Goal: Information Seeking & Learning: Learn about a topic

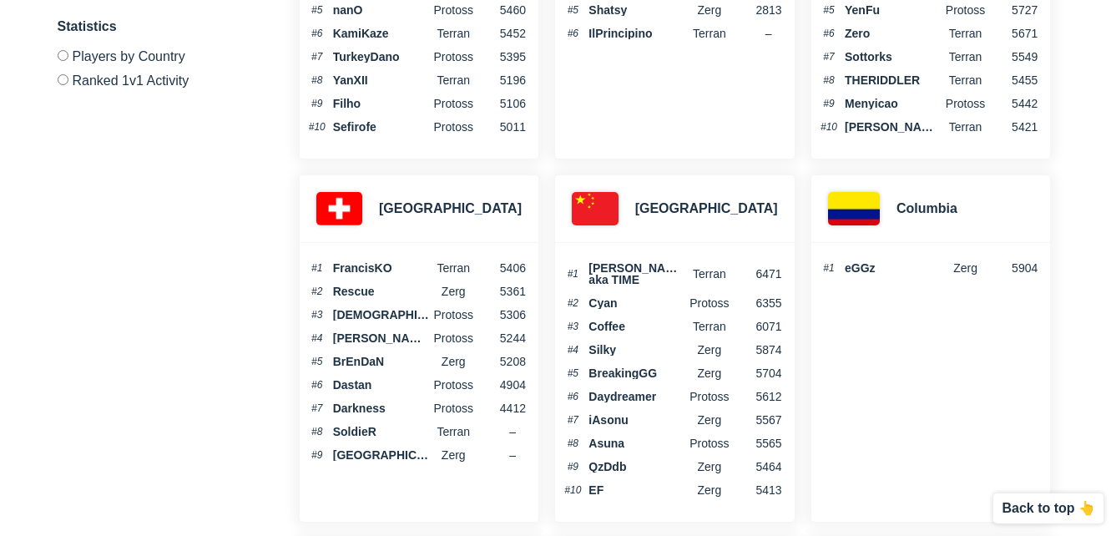
scroll to position [835, 0]
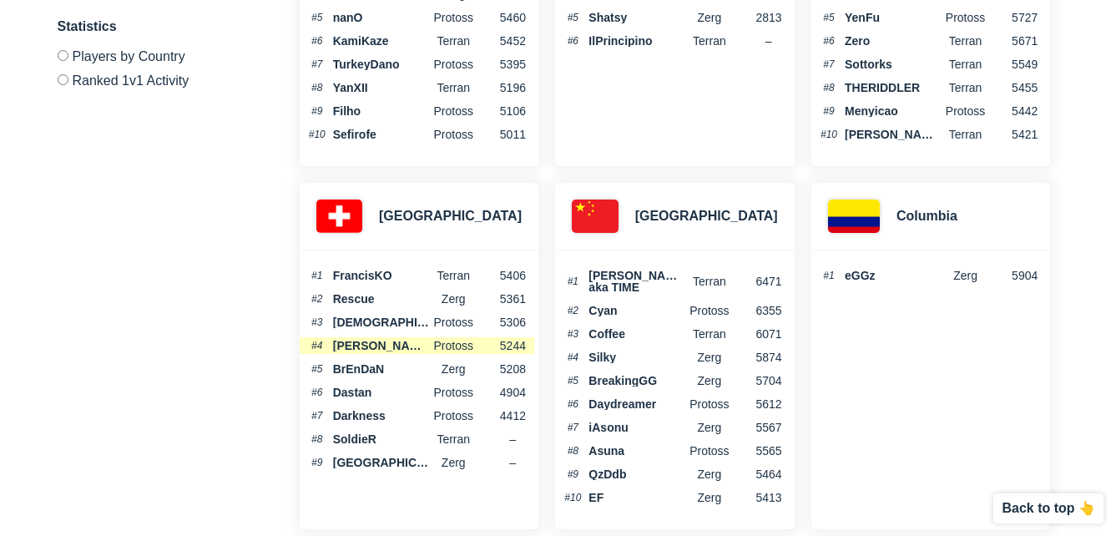
drag, startPoint x: 556, startPoint y: 330, endPoint x: 495, endPoint y: 352, distance: 65.0
click at [495, 352] on li "#4 [PERSON_NAME] Protoss 5244" at bounding box center [417, 345] width 235 height 17
drag, startPoint x: 386, startPoint y: 473, endPoint x: 328, endPoint y: 473, distance: 57.6
click at [328, 473] on div "#1 [PERSON_NAME] 5406 #2 Rescue Zerg 5361 #3 CristianoX Protoss 5306 #4 [PERSON…" at bounding box center [419, 372] width 239 height 244
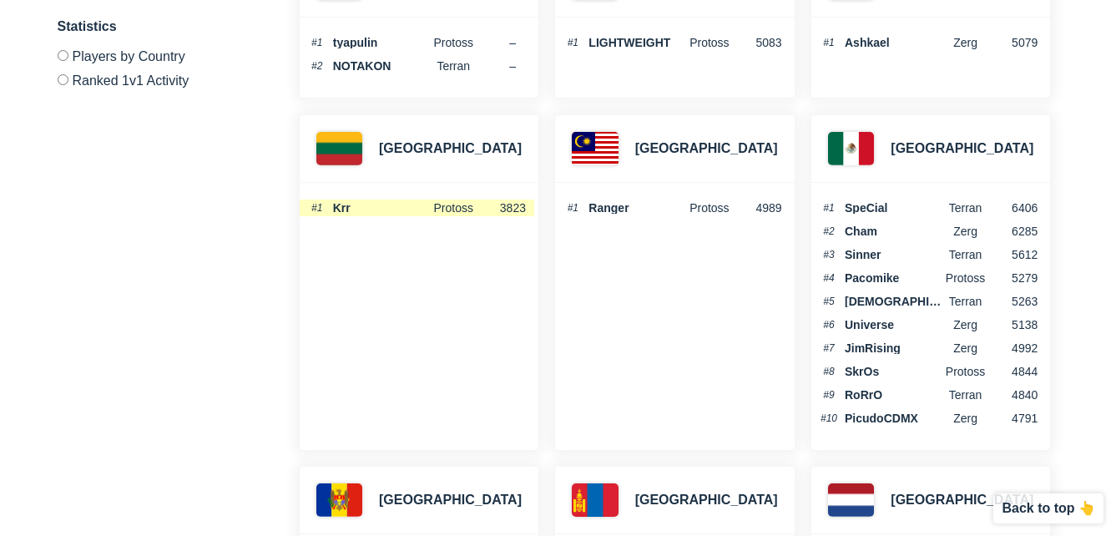
scroll to position [3089, 0]
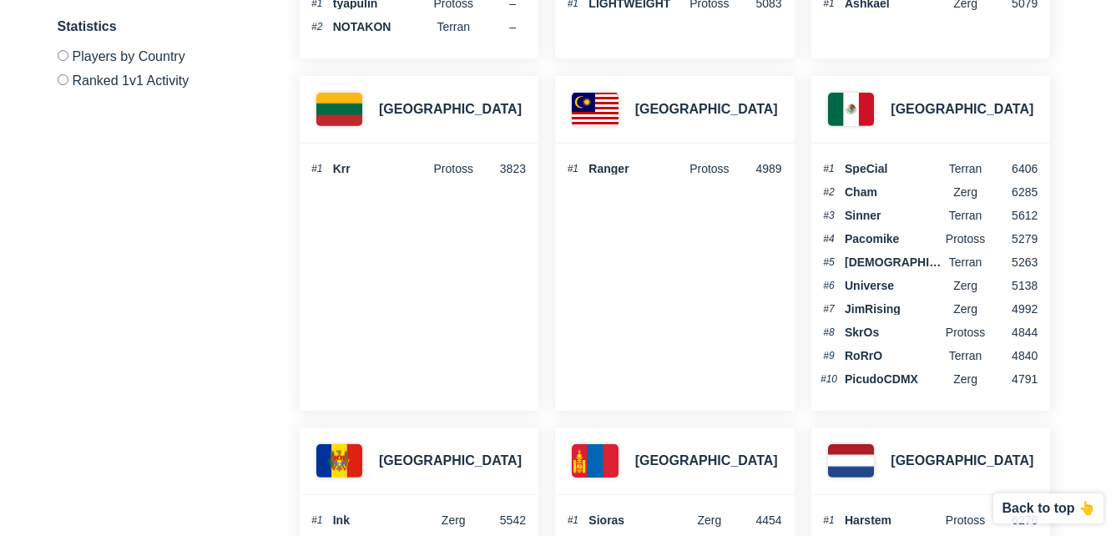
drag, startPoint x: 519, startPoint y: 382, endPoint x: 487, endPoint y: 346, distance: 48.5
drag, startPoint x: 487, startPoint y: 346, endPoint x: 418, endPoint y: 322, distance: 72.6
click at [418, 322] on div "Lithuania #1 Krr Protoss 3823" at bounding box center [419, 243] width 240 height 336
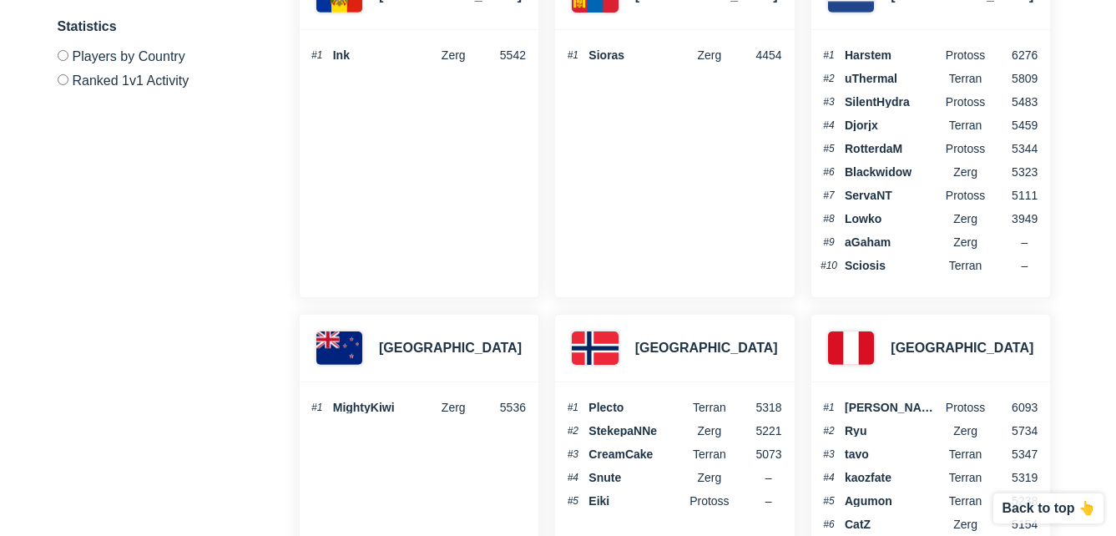
scroll to position [3924, 0]
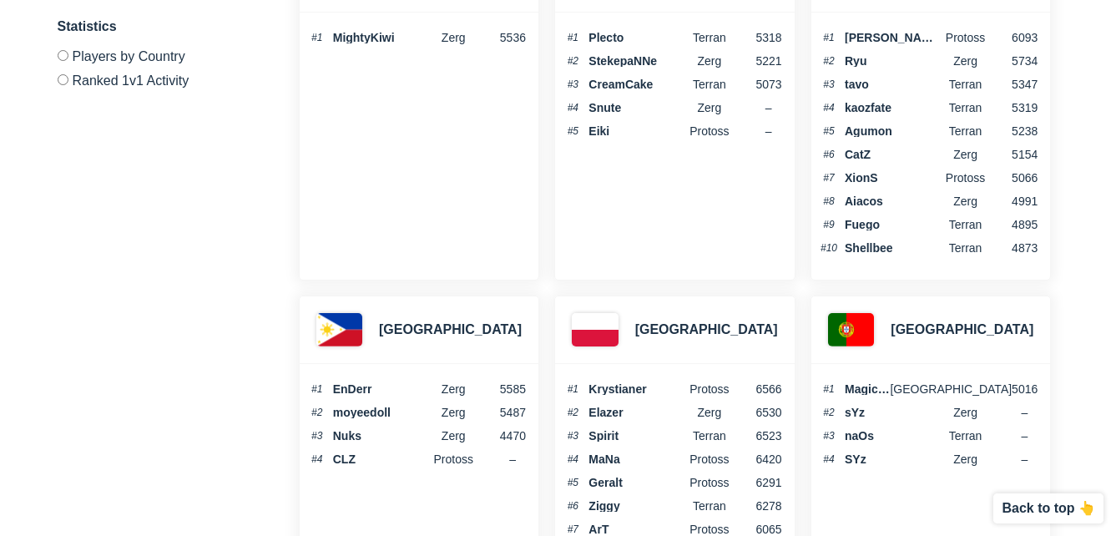
drag, startPoint x: 569, startPoint y: 246, endPoint x: 531, endPoint y: 240, distance: 38.8
click at [531, 240] on div "New Zealand #1 MightyKiwi Zerg 5536" at bounding box center [419, 112] width 240 height 336
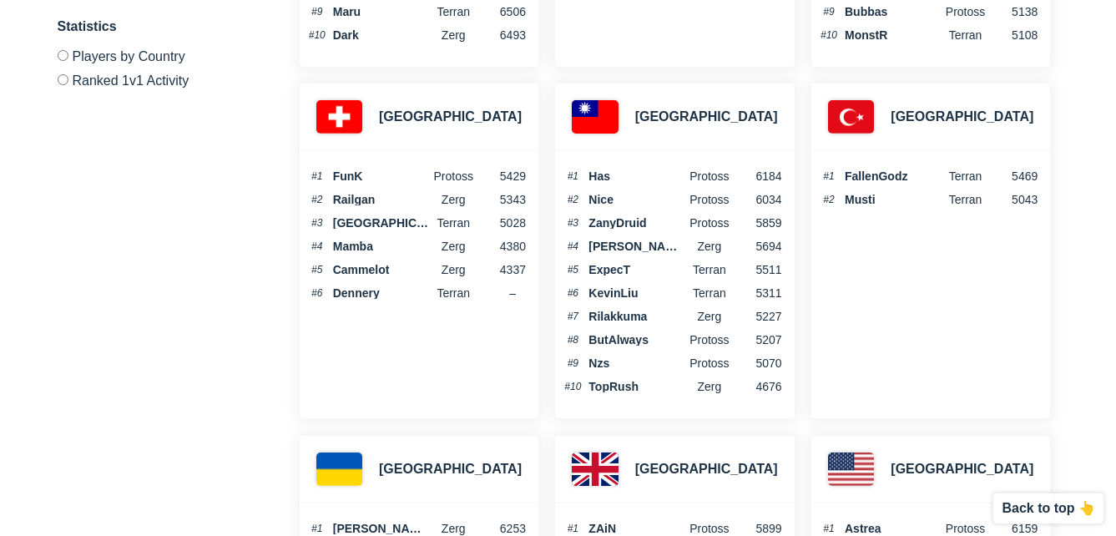
scroll to position [5093, 0]
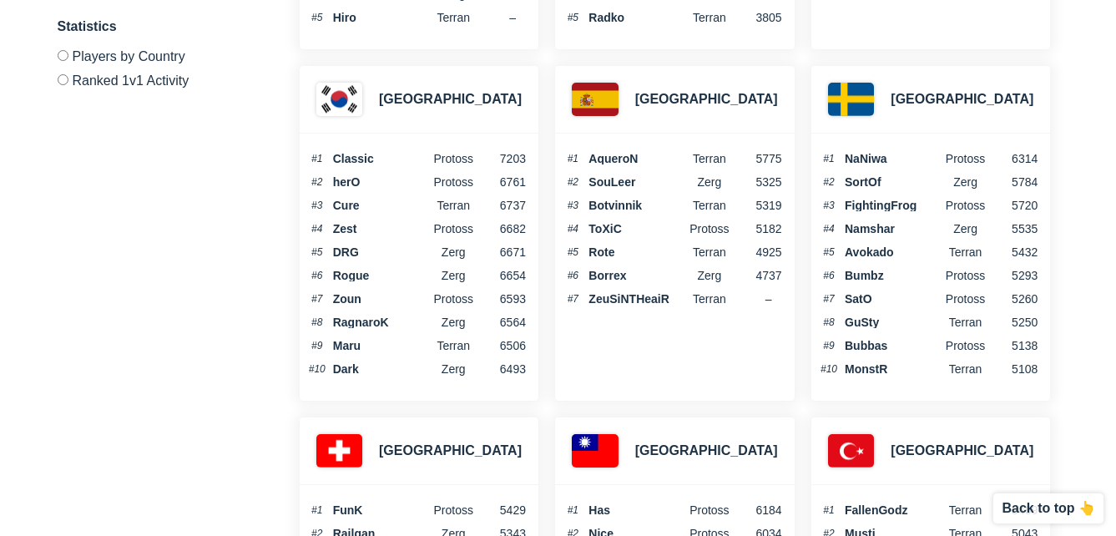
drag, startPoint x: 617, startPoint y: 314, endPoint x: 584, endPoint y: 346, distance: 45.5
click at [584, 346] on div "Spain #1 AqueroN terran 5775 #2 SouLeer Zerg 5325 #3 Botvinnik Terran 5319 #4 T…" at bounding box center [674, 233] width 240 height 336
drag, startPoint x: 619, startPoint y: 369, endPoint x: 603, endPoint y: 372, distance: 16.1
click at [603, 372] on div "Spain #1 AqueroN terran 5775 #2 SouLeer Zerg 5325 #3 Botvinnik Terran 5319 #4 T…" at bounding box center [674, 233] width 240 height 336
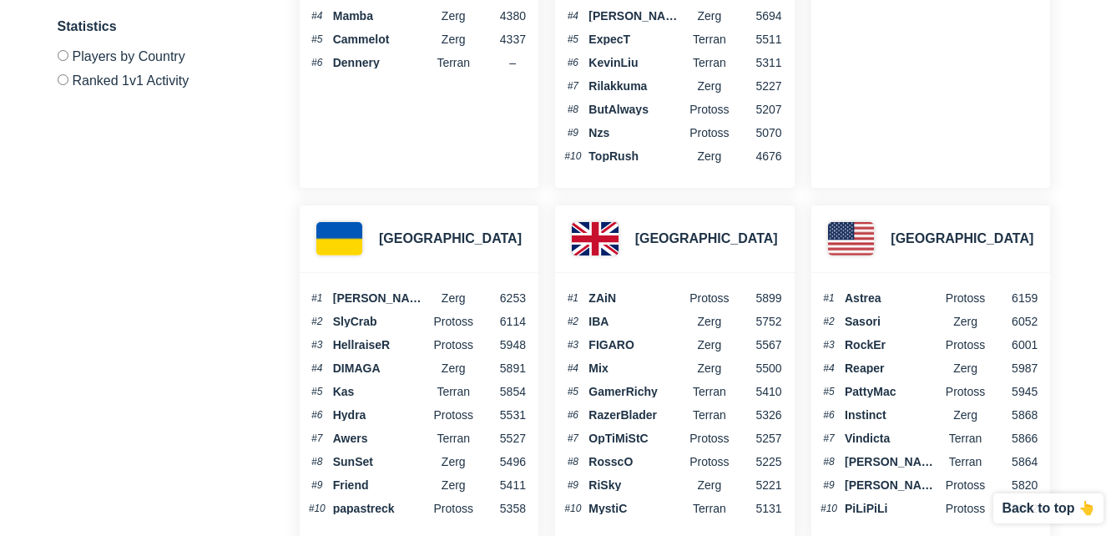
scroll to position [5844, 0]
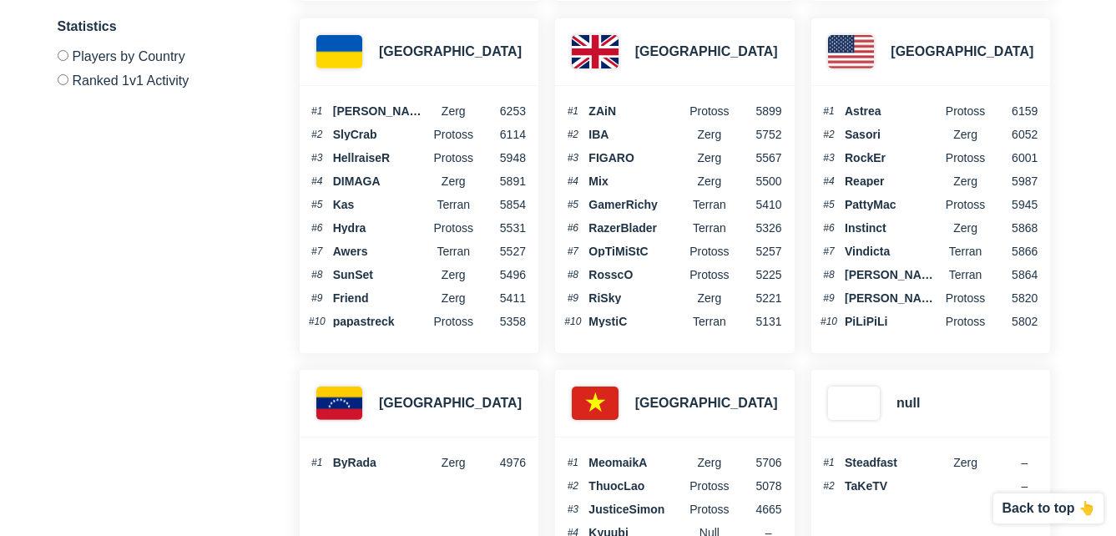
drag, startPoint x: 544, startPoint y: 359, endPoint x: 494, endPoint y: 367, distance: 50.0
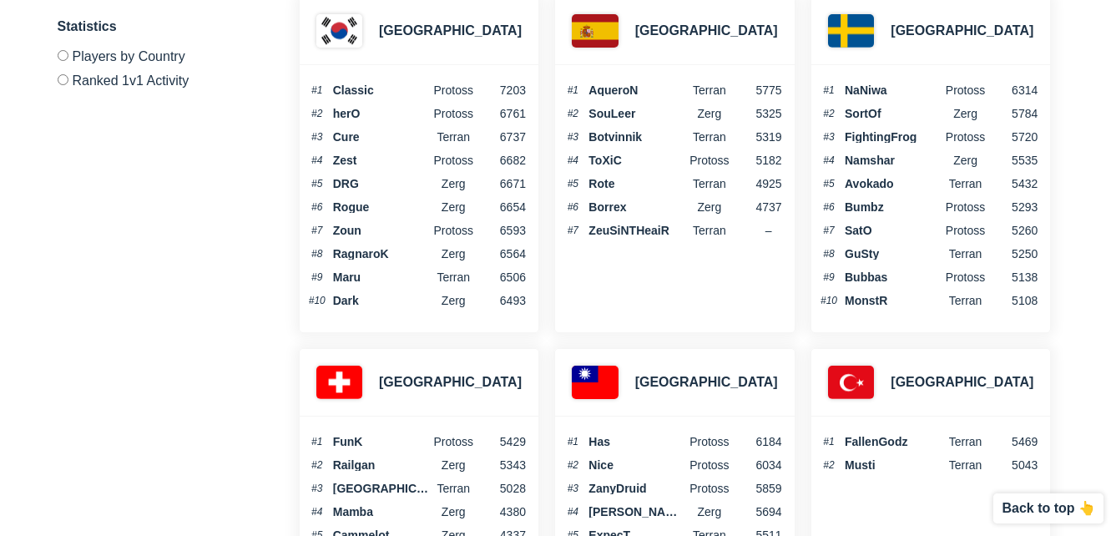
scroll to position [5130, 0]
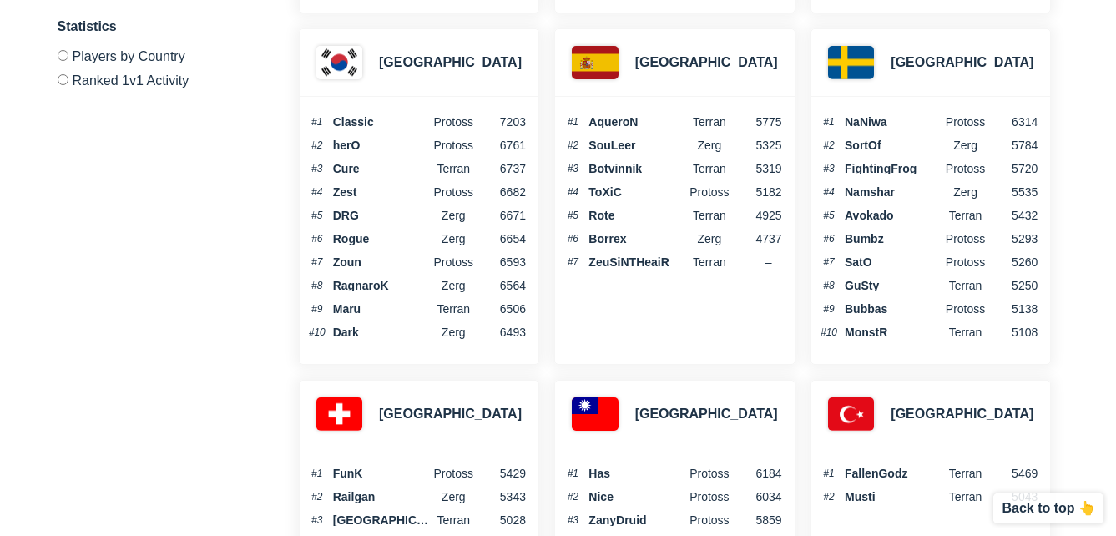
drag, startPoint x: 651, startPoint y: 360, endPoint x: 603, endPoint y: 346, distance: 50.5
click at [603, 346] on div "Spain #1 AqueroN terran 5775 #2 SouLeer Zerg 5325 #3 Botvinnik Terran 5319 #4 T…" at bounding box center [674, 196] width 240 height 336
drag, startPoint x: 602, startPoint y: 344, endPoint x: 571, endPoint y: 334, distance: 32.5
click at [571, 334] on div "Spain #1 AqueroN terran 5775 #2 SouLeer Zerg 5325 #3 Botvinnik Terran 5319 #4 T…" at bounding box center [674, 196] width 240 height 336
drag, startPoint x: 571, startPoint y: 334, endPoint x: 559, endPoint y: 336, distance: 12.6
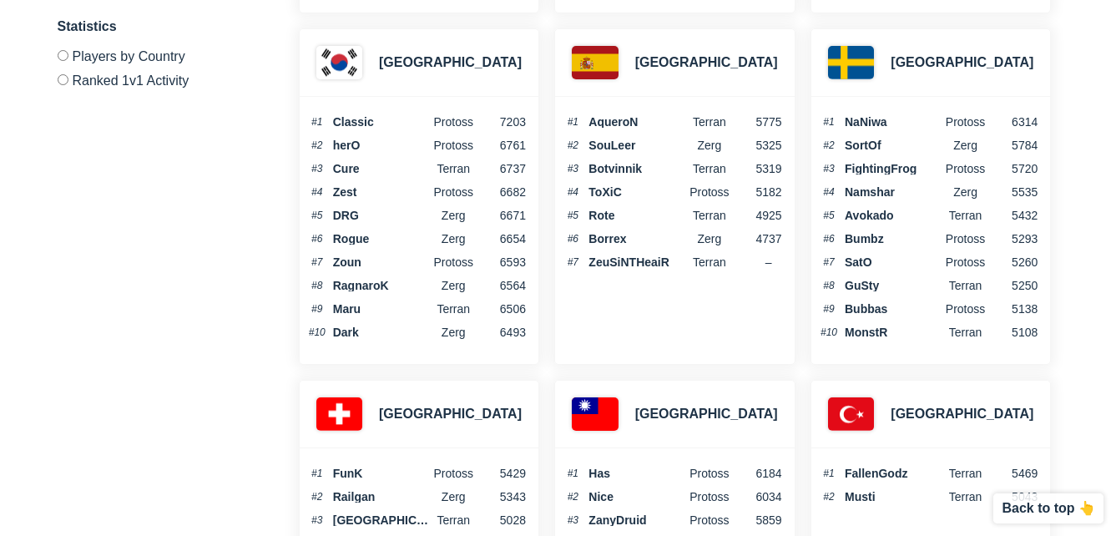
click at [559, 336] on div "Spain #1 AqueroN terran 5775 #2 SouLeer Zerg 5325 #3 Botvinnik Terran 5319 #4 T…" at bounding box center [674, 196] width 240 height 336
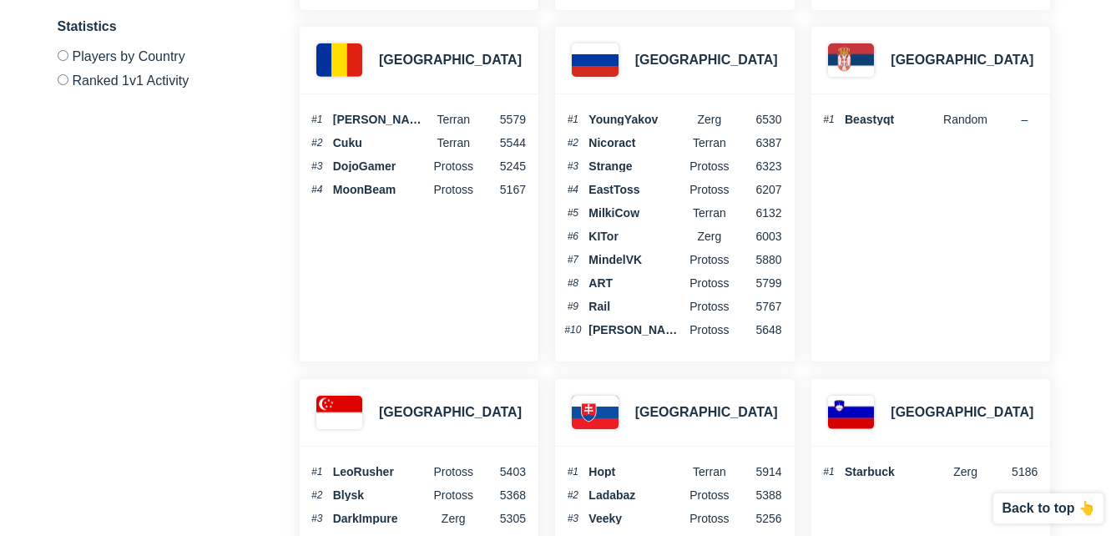
scroll to position [4963, 0]
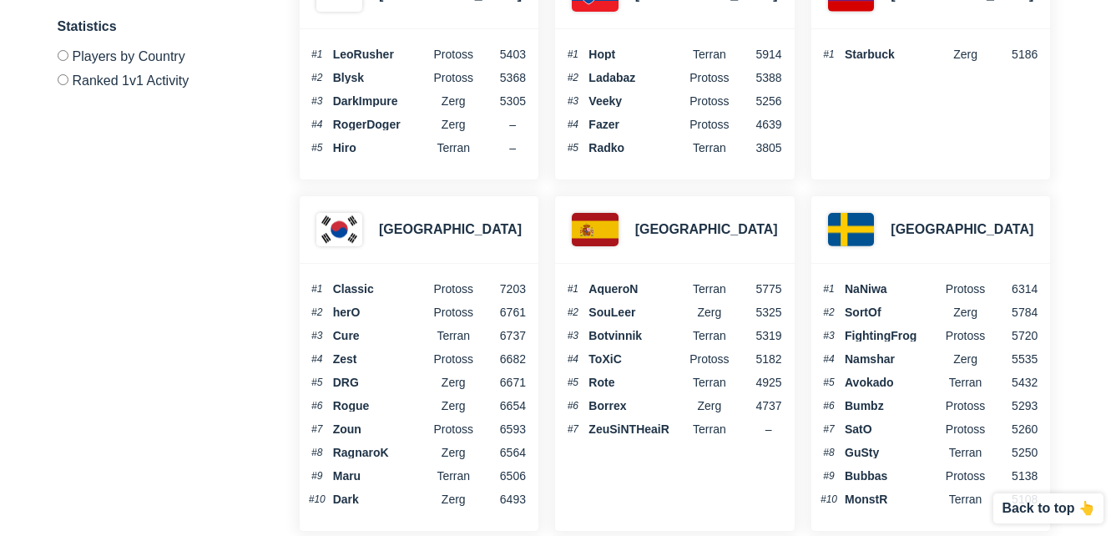
drag, startPoint x: 548, startPoint y: 318, endPoint x: 541, endPoint y: 359, distance: 41.5
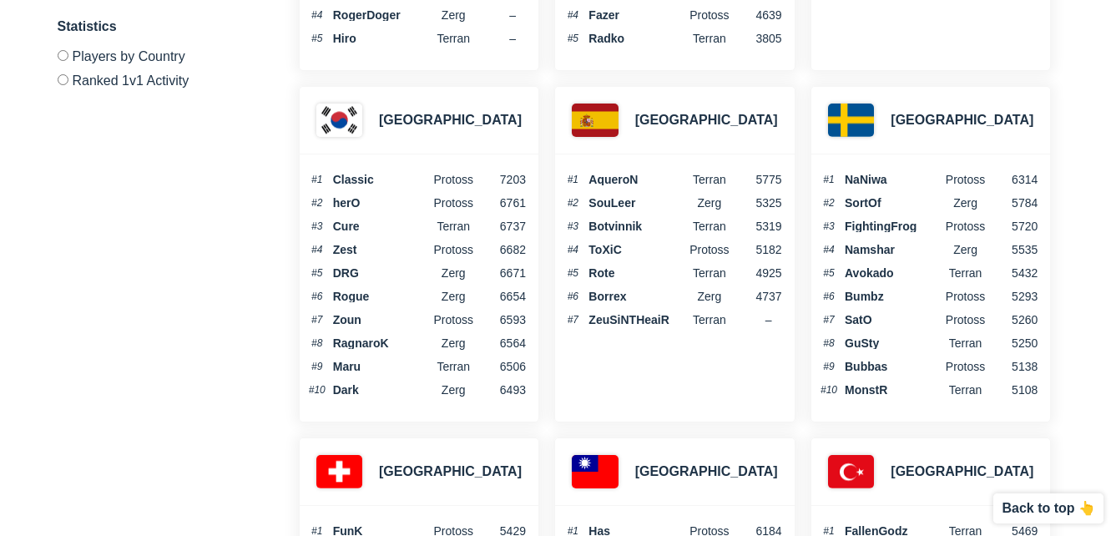
scroll to position [5130, 0]
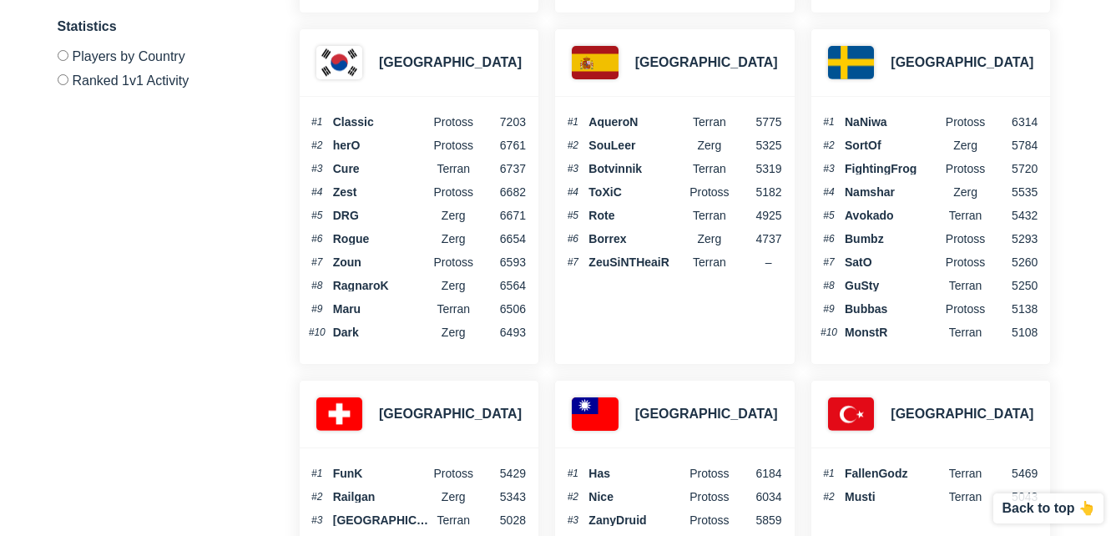
drag, startPoint x: 667, startPoint y: 345, endPoint x: 560, endPoint y: 342, distance: 106.9
click at [560, 342] on div "Spain #1 AqueroN terran 5775 #2 SouLeer Zerg 5325 #3 Botvinnik Terran 5319 #4 T…" at bounding box center [674, 196] width 240 height 336
drag, startPoint x: 615, startPoint y: 327, endPoint x: 595, endPoint y: 327, distance: 20.0
click at [595, 327] on div "Spain #1 AqueroN terran 5775 #2 SouLeer Zerg 5325 #3 Botvinnik Terran 5319 #4 T…" at bounding box center [674, 196] width 240 height 336
click at [322, 194] on span "#4" at bounding box center [317, 192] width 18 height 10
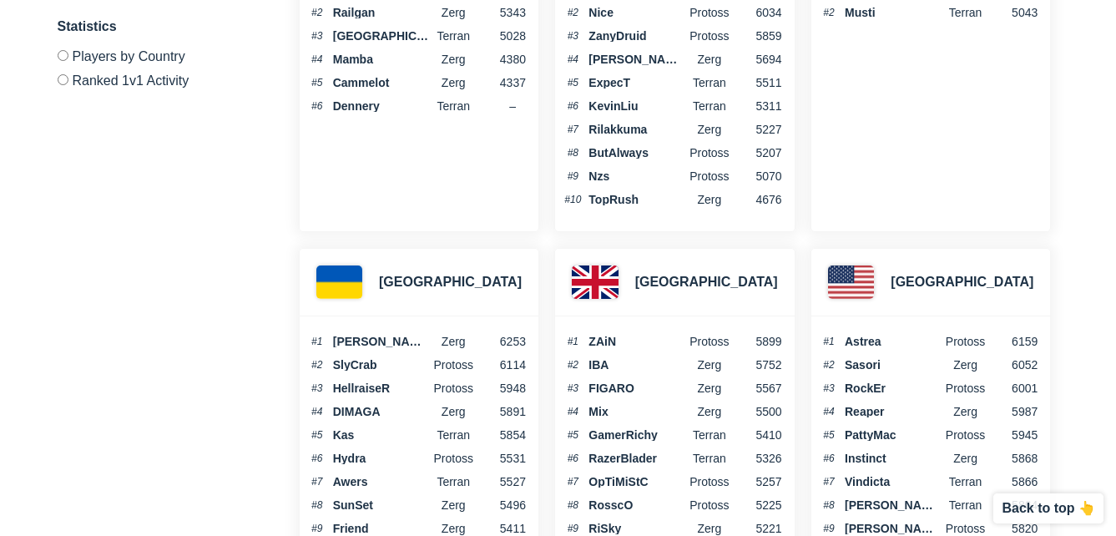
scroll to position [5463, 0]
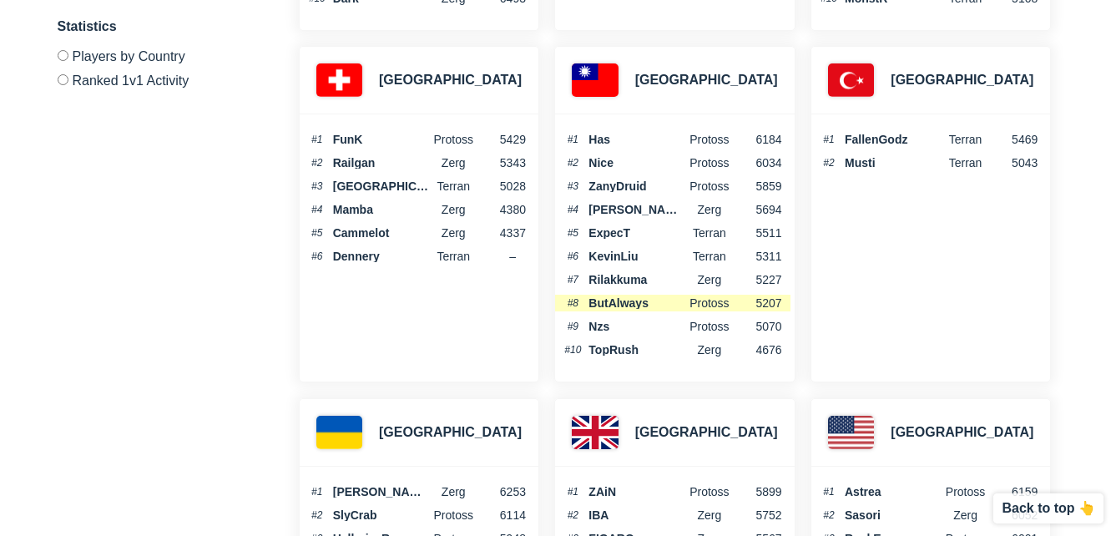
drag, startPoint x: 661, startPoint y: 316, endPoint x: 591, endPoint y: 299, distance: 72.3
click at [591, 299] on span "ButAlways" at bounding box center [637, 303] width 97 height 12
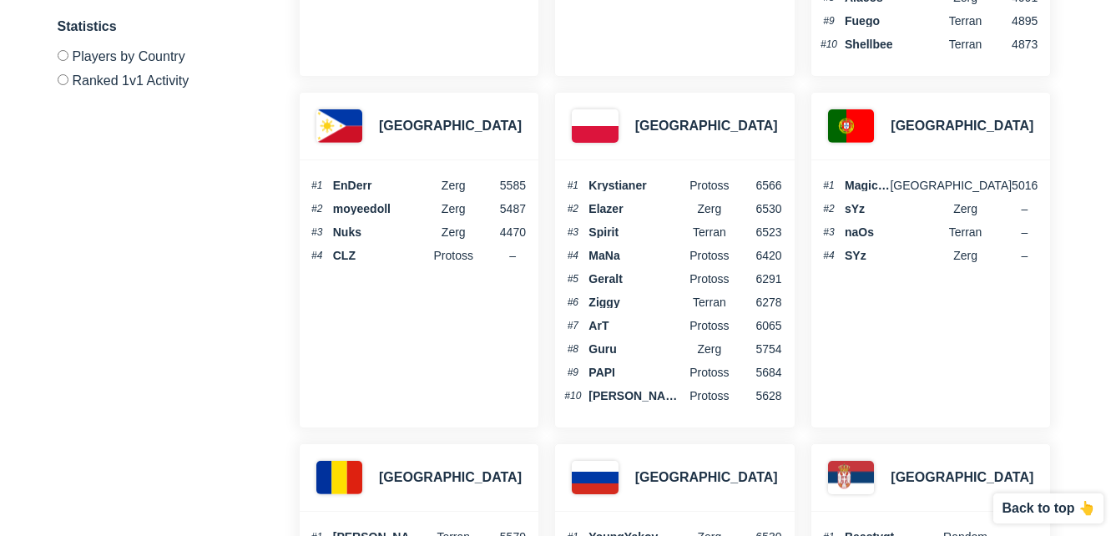
scroll to position [4044, 0]
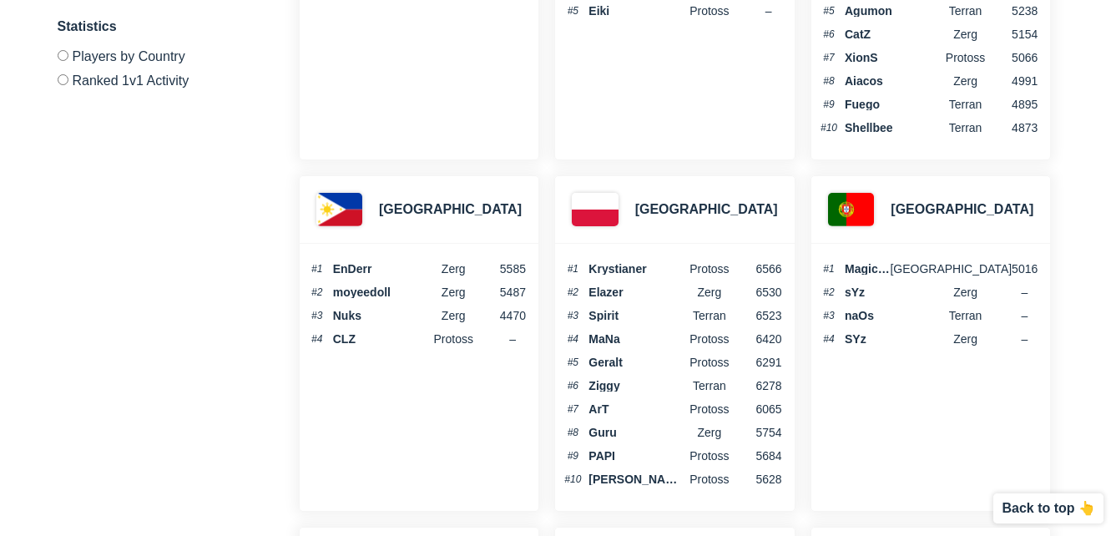
drag, startPoint x: 665, startPoint y: 88, endPoint x: 554, endPoint y: 90, distance: 110.2
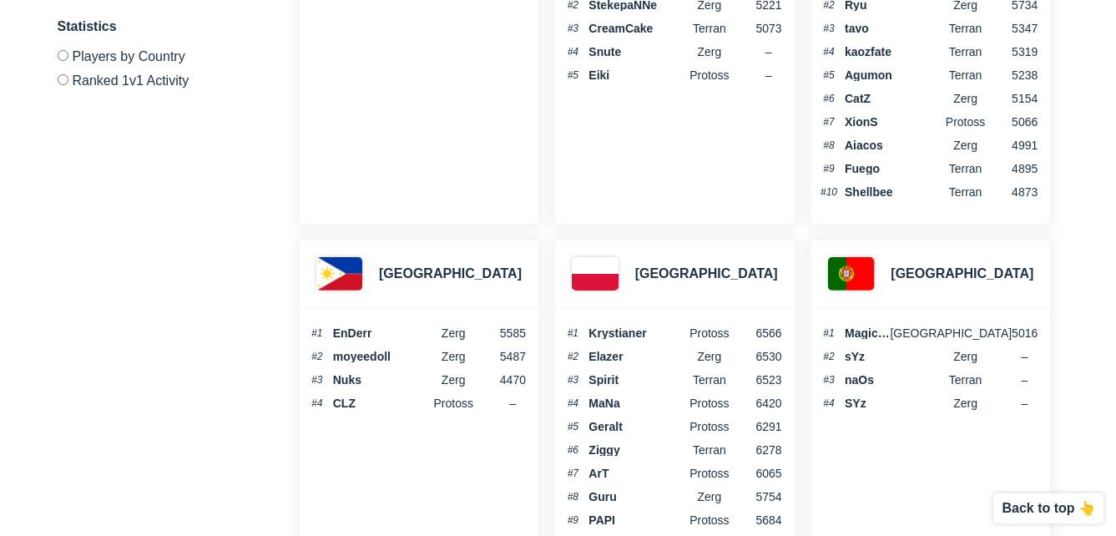
scroll to position [3961, 0]
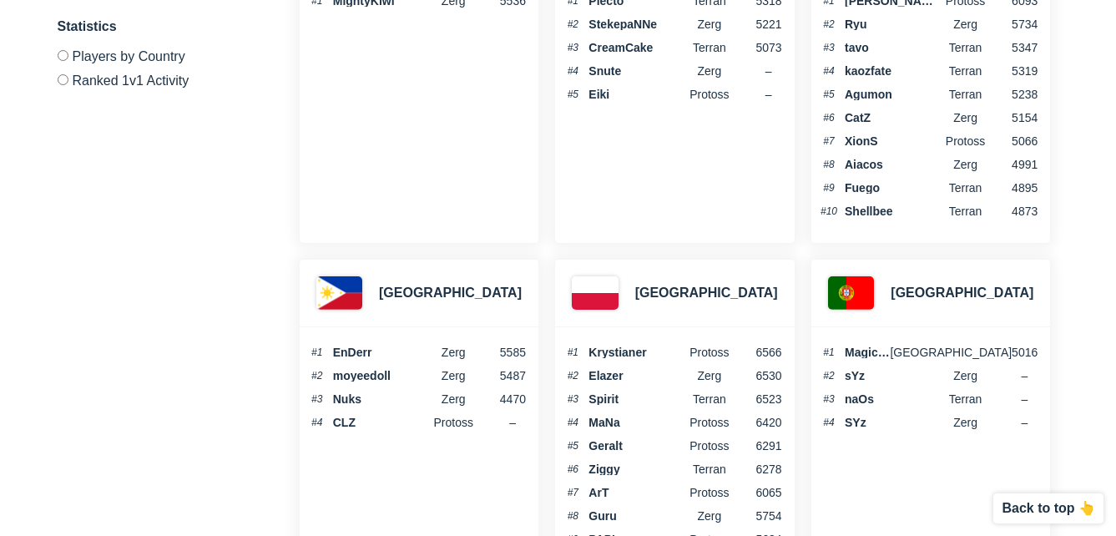
drag, startPoint x: 559, startPoint y: 134, endPoint x: 489, endPoint y: 117, distance: 71.3
click at [489, 117] on div "New Zealand #1 MightyKiwi Zerg 5536" at bounding box center [419, 75] width 240 height 336
drag, startPoint x: 522, startPoint y: 173, endPoint x: 482, endPoint y: 165, distance: 40.8
click at [482, 165] on div "New Zealand #1 MightyKiwi Zerg 5536" at bounding box center [419, 75] width 240 height 336
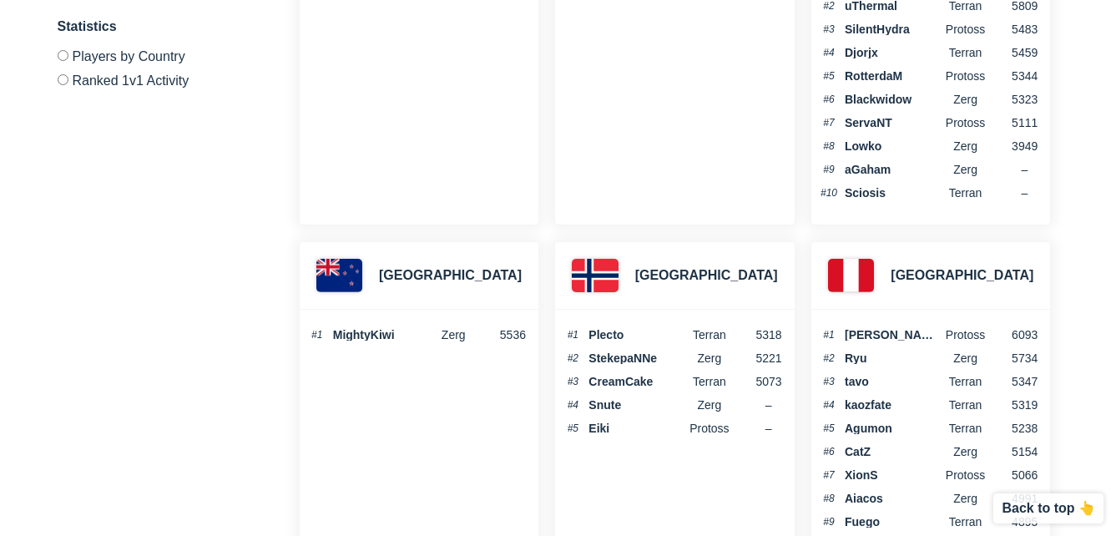
drag, startPoint x: 554, startPoint y: 175, endPoint x: 531, endPoint y: 169, distance: 24.1
click at [531, 169] on div "Moldova #1 Ink Zerg 5542" at bounding box center [419, 57] width 240 height 336
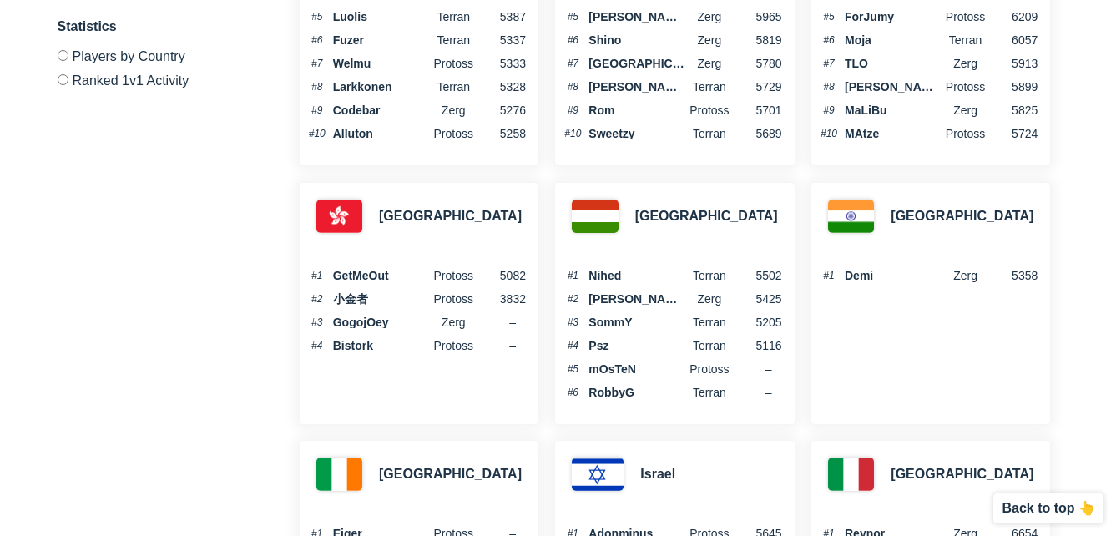
scroll to position [1873, 0]
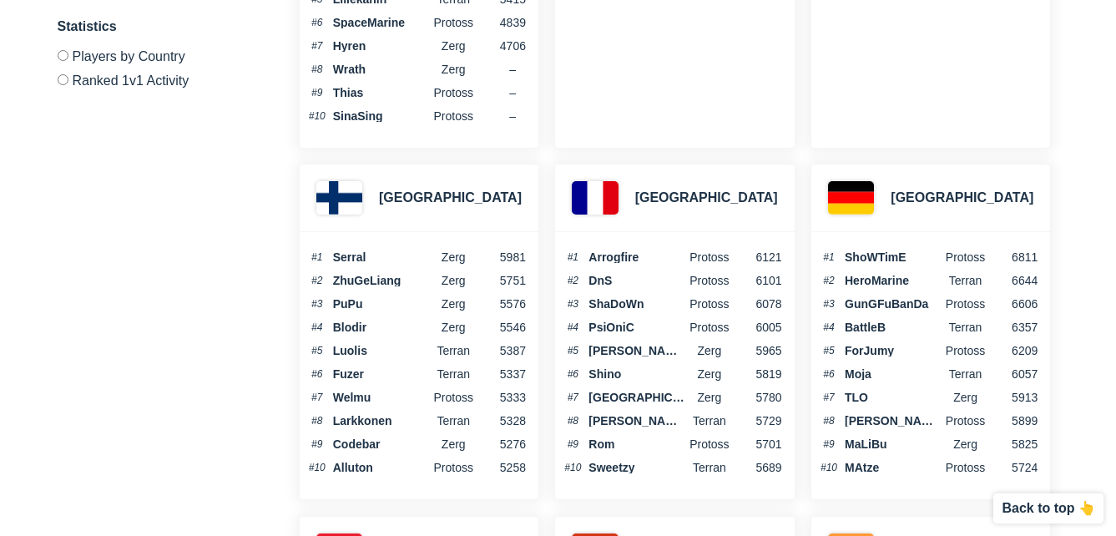
drag, startPoint x: 530, startPoint y: 169, endPoint x: 504, endPoint y: 161, distance: 27.0
drag, startPoint x: 639, startPoint y: 144, endPoint x: 609, endPoint y: 134, distance: 31.2
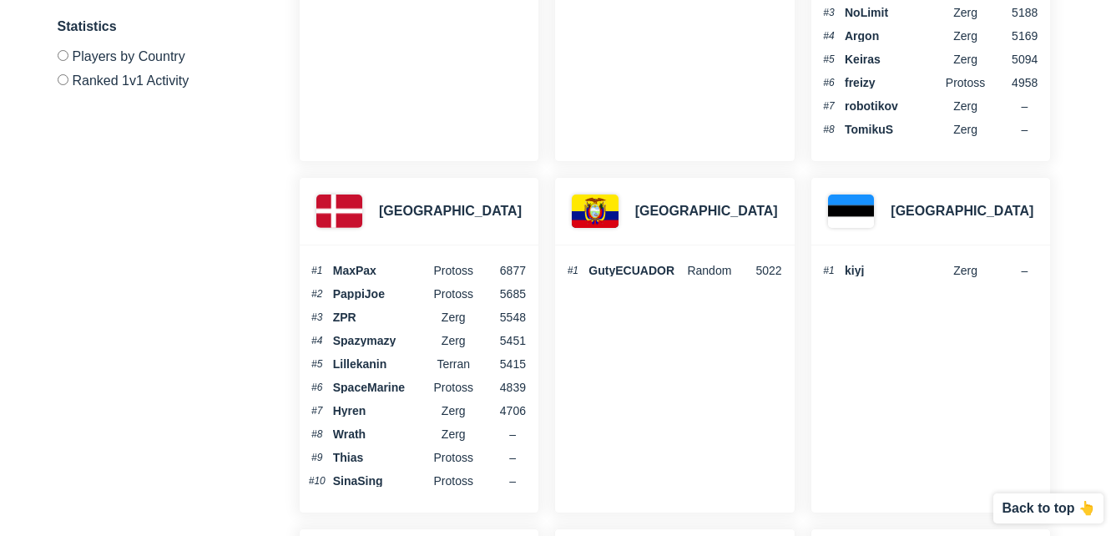
scroll to position [1456, 0]
